Goal: Check status: Check status

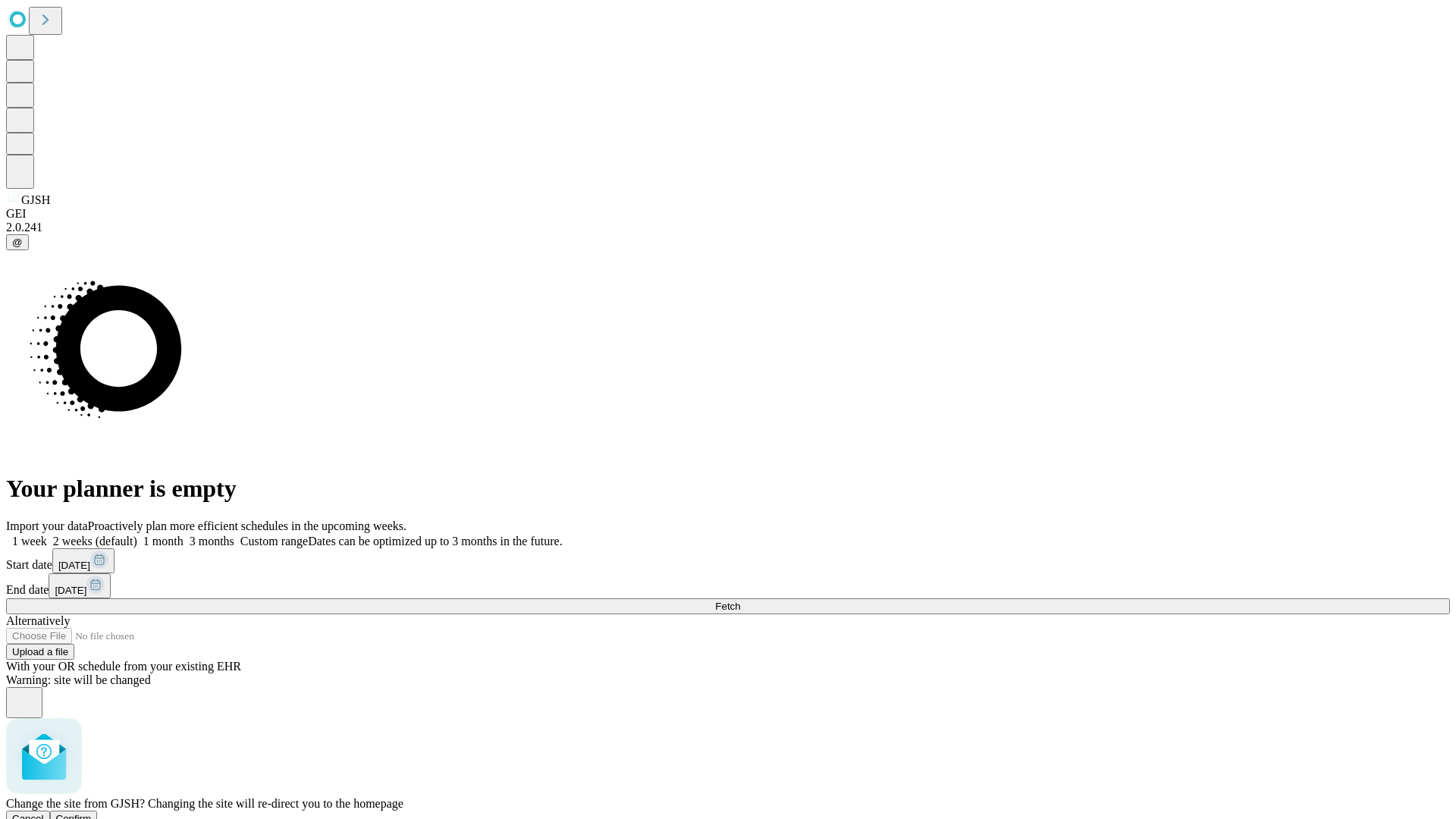
click at [91, 813] on span "Confirm" at bounding box center [74, 818] width 36 height 11
click at [47, 534] on label "1 week" at bounding box center [26, 541] width 41 height 13
click at [740, 600] on span "Fetch" at bounding box center [727, 606] width 25 height 11
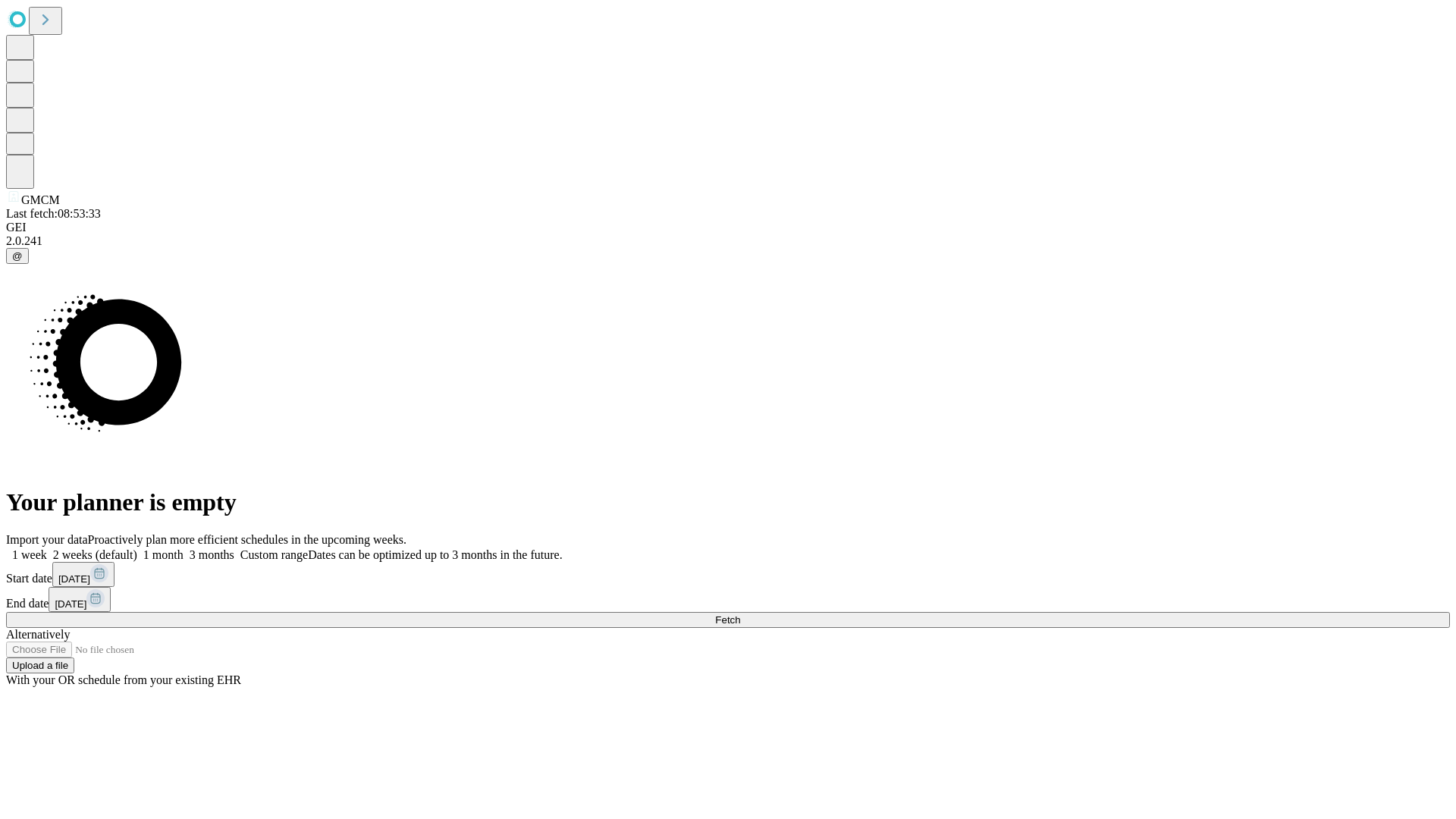
click at [47, 548] on label "1 week" at bounding box center [26, 554] width 41 height 13
click at [740, 614] on span "Fetch" at bounding box center [727, 619] width 25 height 11
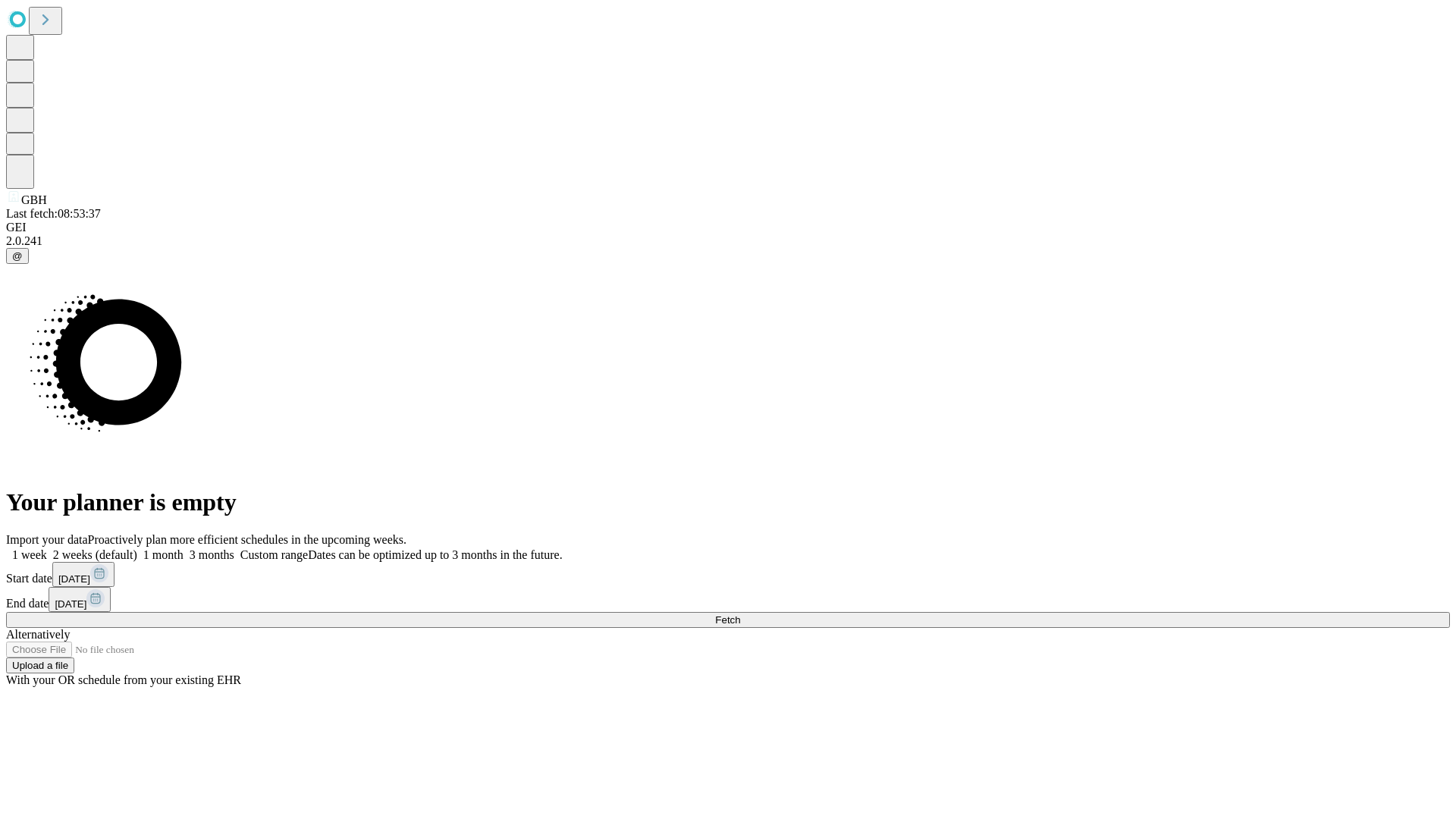
click at [47, 548] on label "1 week" at bounding box center [26, 554] width 41 height 13
click at [740, 614] on span "Fetch" at bounding box center [727, 619] width 25 height 11
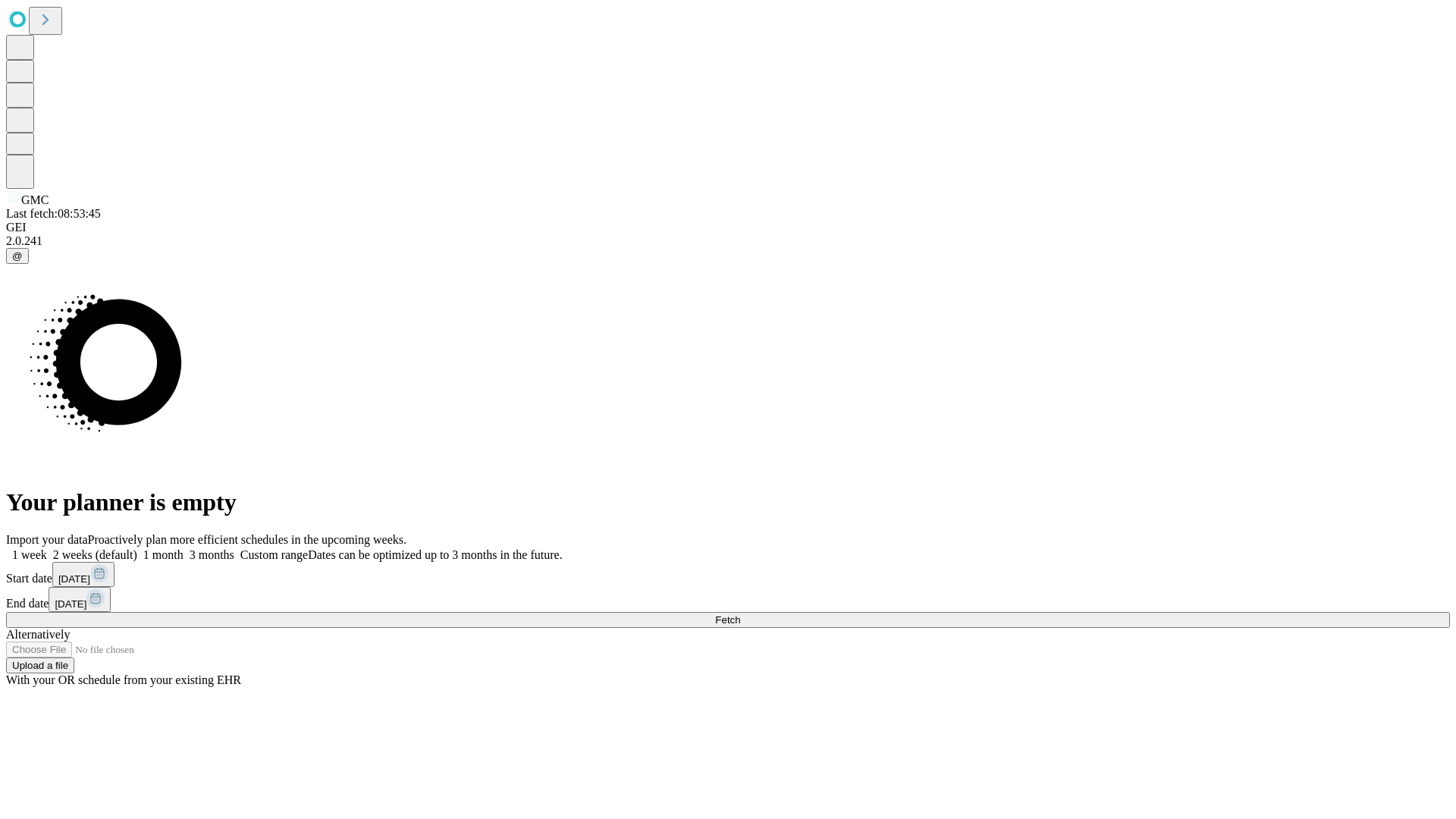
click at [47, 548] on label "1 week" at bounding box center [26, 554] width 41 height 13
click at [740, 614] on span "Fetch" at bounding box center [727, 619] width 25 height 11
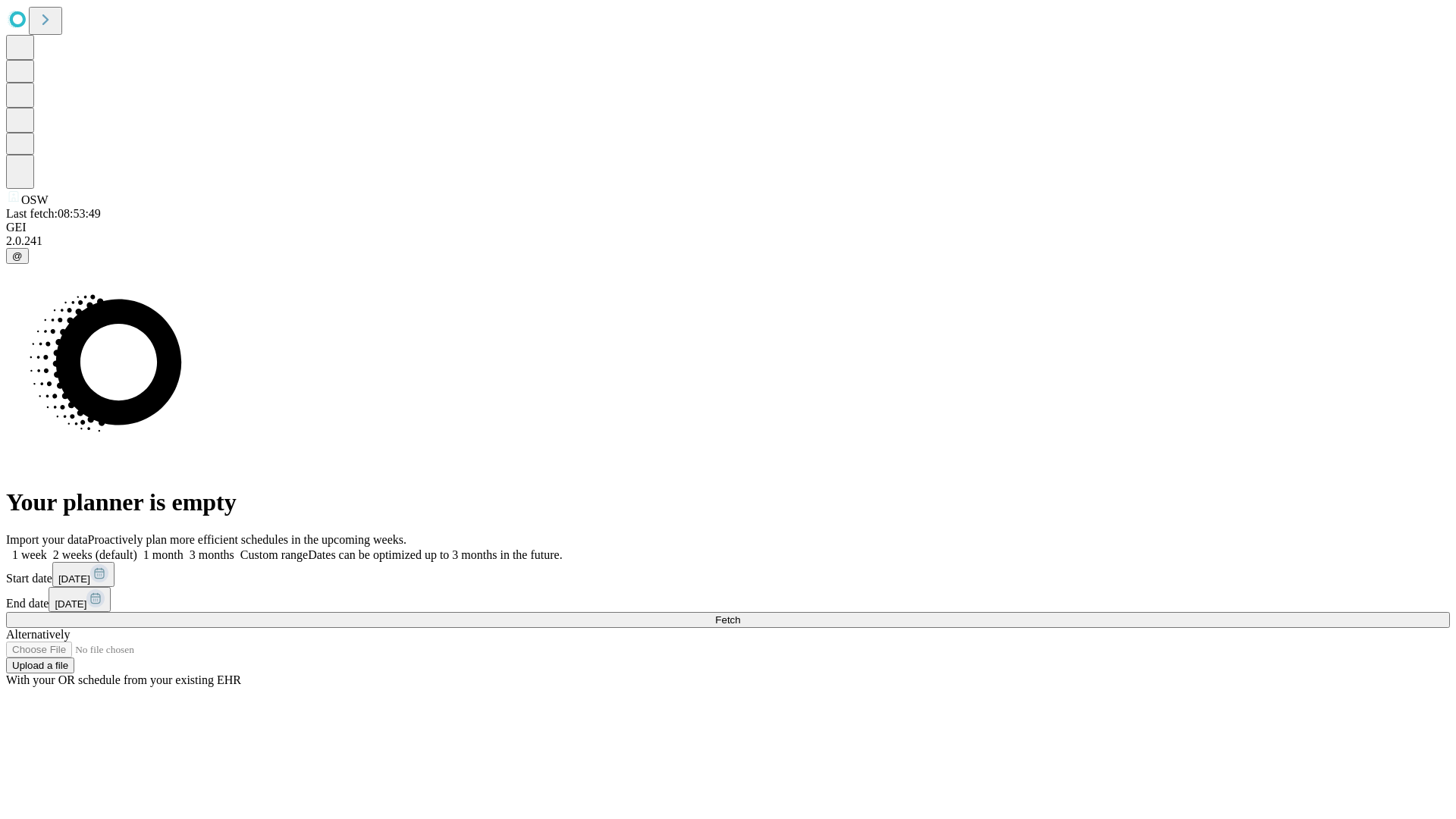
click at [47, 548] on label "1 week" at bounding box center [26, 554] width 41 height 13
click at [740, 614] on span "Fetch" at bounding box center [727, 619] width 25 height 11
click at [47, 548] on label "1 week" at bounding box center [26, 554] width 41 height 13
click at [740, 614] on span "Fetch" at bounding box center [727, 619] width 25 height 11
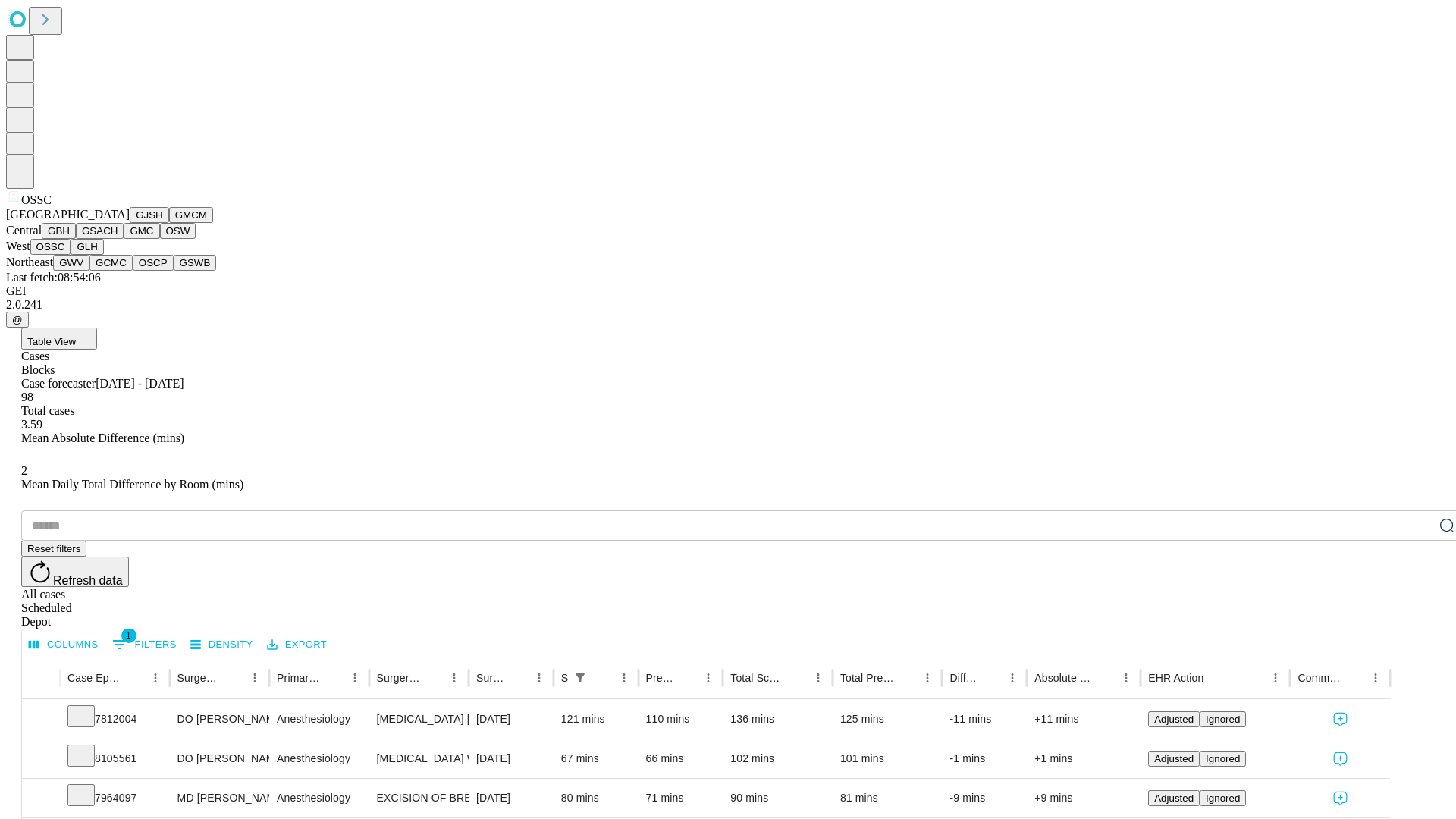
click at [103, 254] on button "GLH" at bounding box center [87, 246] width 33 height 16
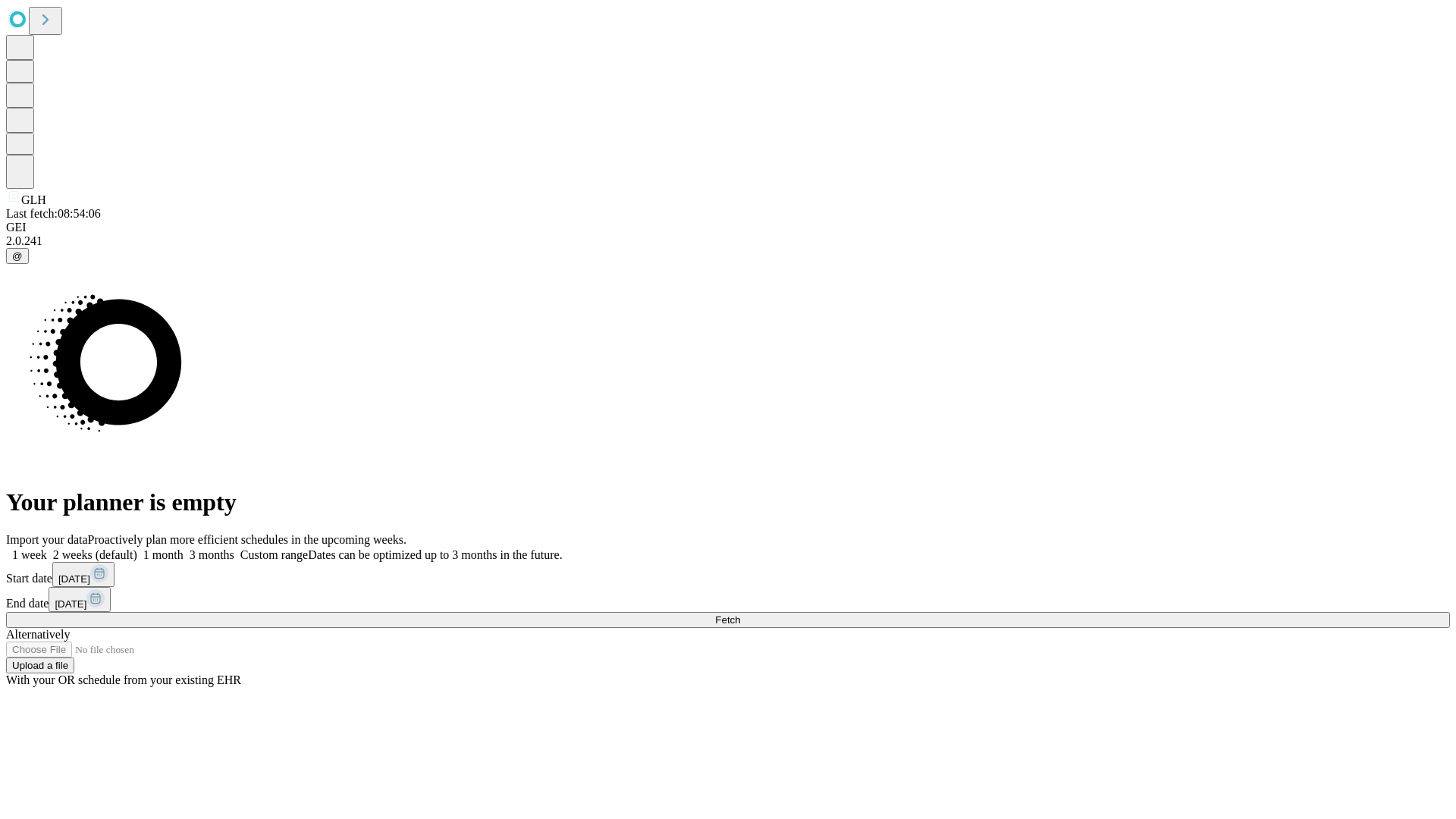
click at [47, 548] on label "1 week" at bounding box center [26, 554] width 41 height 13
click at [740, 614] on span "Fetch" at bounding box center [727, 619] width 25 height 11
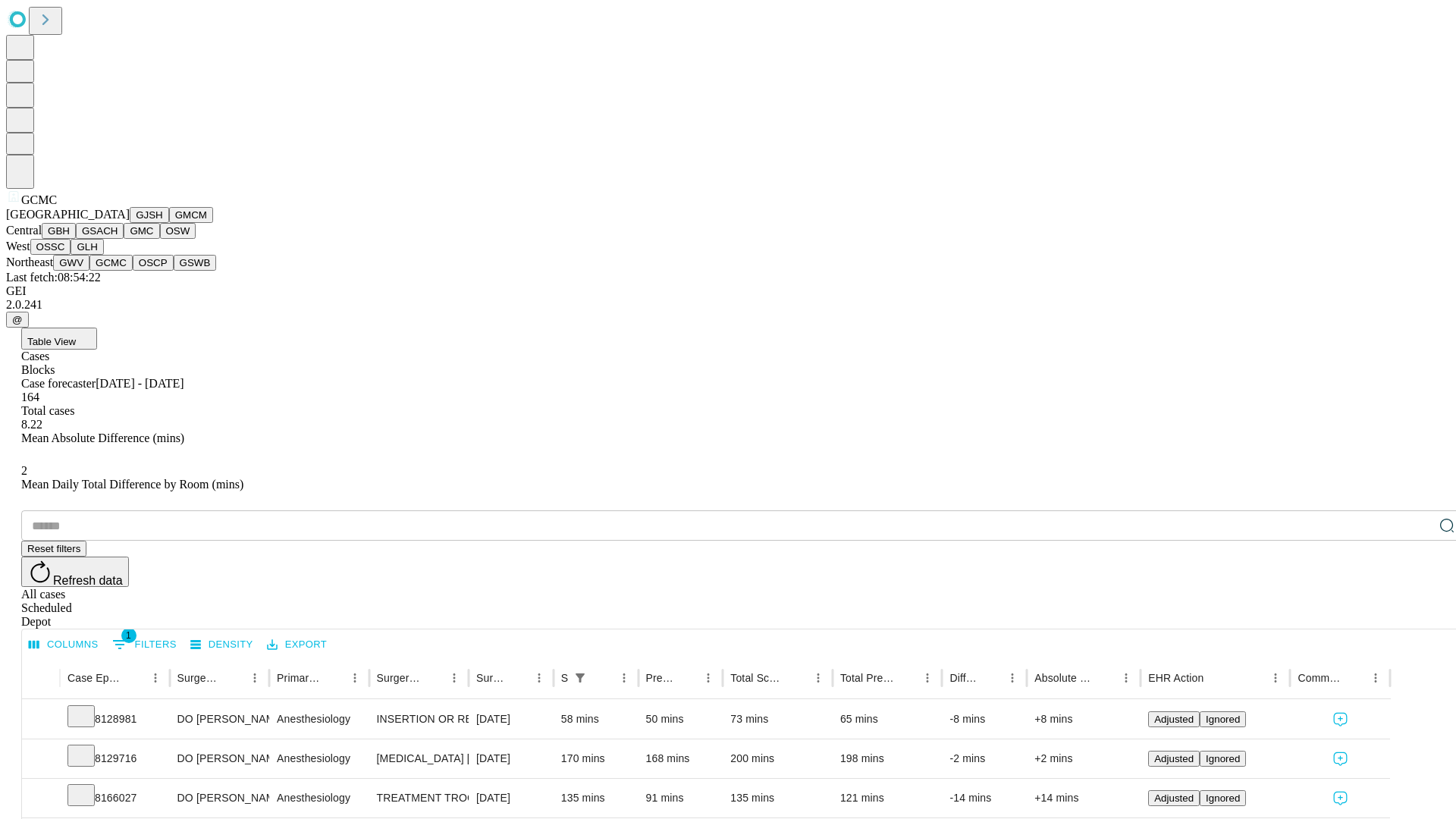
click at [133, 270] on button "OSCP" at bounding box center [153, 262] width 41 height 16
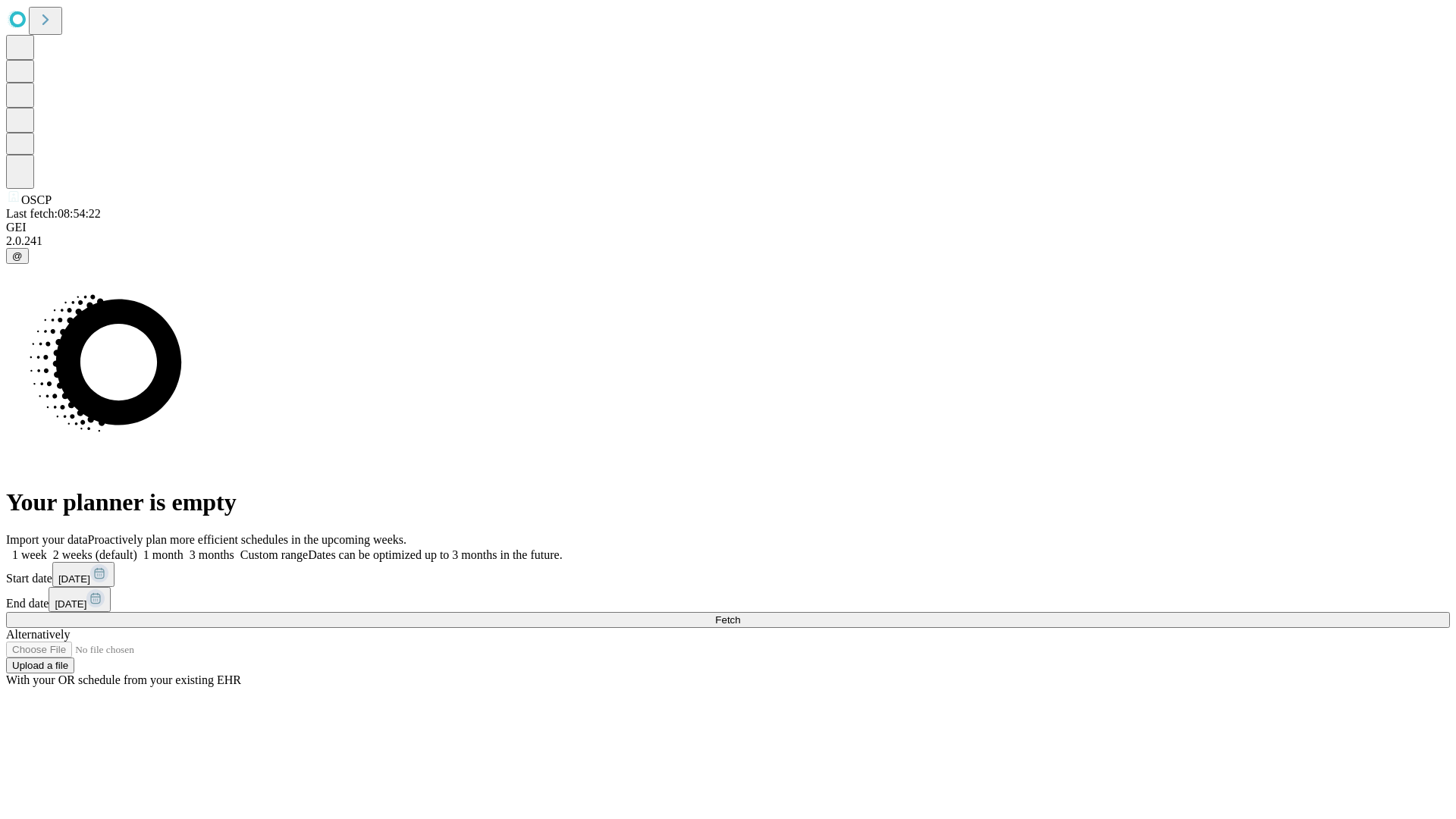
click at [47, 548] on label "1 week" at bounding box center [26, 554] width 41 height 13
click at [740, 614] on span "Fetch" at bounding box center [727, 619] width 25 height 11
